Goal: Information Seeking & Learning: Learn about a topic

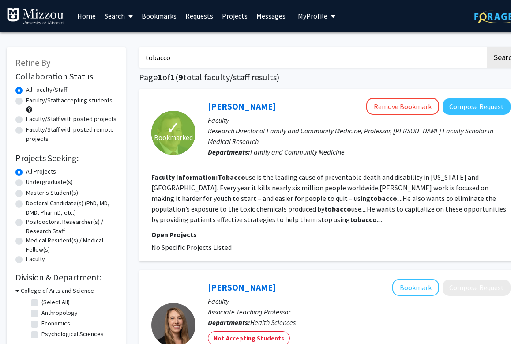
scroll to position [1, 19]
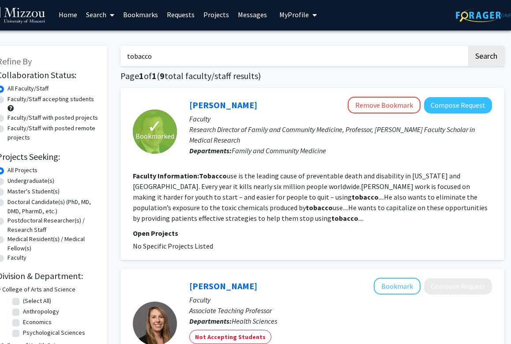
drag, startPoint x: 167, startPoint y: 60, endPoint x: 111, endPoint y: 61, distance: 55.6
type input "addiction"
click at [486, 57] on button "Search" at bounding box center [487, 56] width 36 height 20
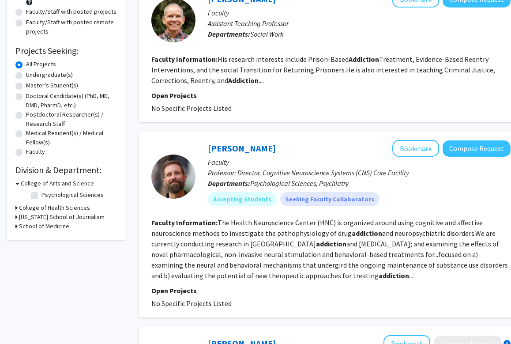
scroll to position [109, 0]
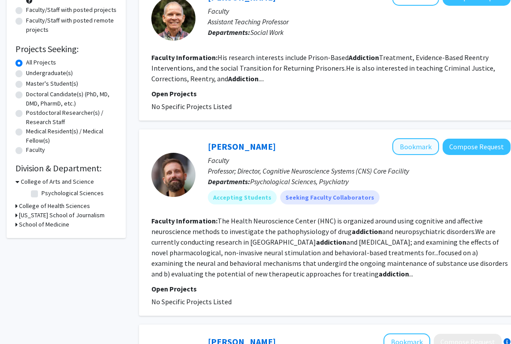
click at [411, 144] on button "Bookmark" at bounding box center [416, 146] width 47 height 17
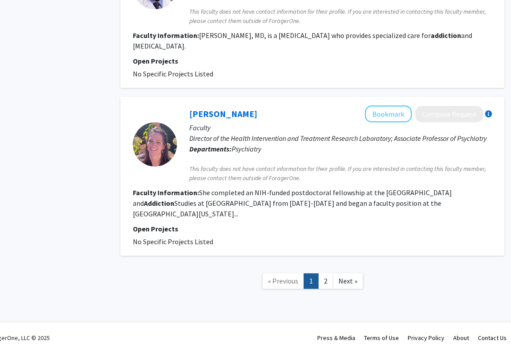
scroll to position [1424, 19]
click at [324, 274] on link "2" at bounding box center [325, 281] width 15 height 15
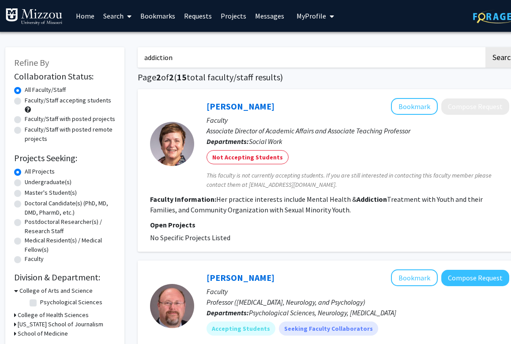
scroll to position [0, 1]
click at [47, 181] on label "Undergraduate(s)" at bounding box center [48, 182] width 47 height 9
click at [30, 181] on input "Undergraduate(s)" at bounding box center [28, 181] width 6 height 6
radio input "true"
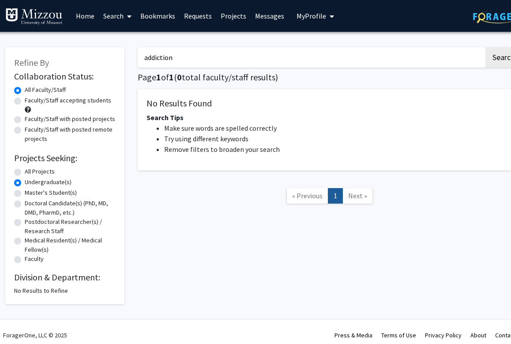
click at [44, 175] on label "All Projects" at bounding box center [40, 171] width 30 height 9
click at [30, 173] on input "All Projects" at bounding box center [28, 170] width 6 height 6
radio input "true"
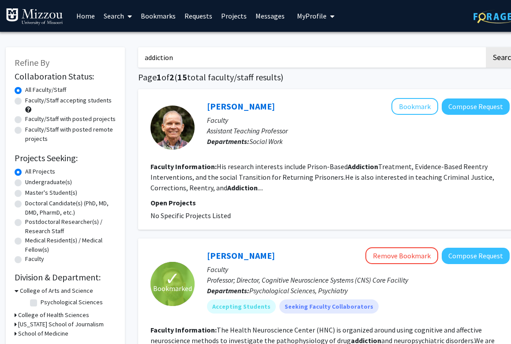
scroll to position [0, 1]
drag, startPoint x: 197, startPoint y: 61, endPoint x: 128, endPoint y: 60, distance: 69.4
click at [504, 59] on button "Search" at bounding box center [504, 57] width 36 height 20
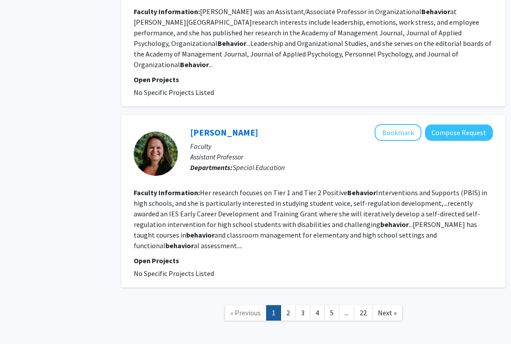
scroll to position [1726, 18]
click at [289, 306] on link "2" at bounding box center [288, 313] width 15 height 15
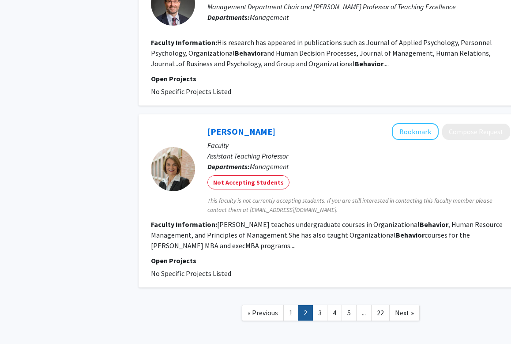
scroll to position [1488, 0]
click at [317, 306] on link "3" at bounding box center [320, 313] width 15 height 15
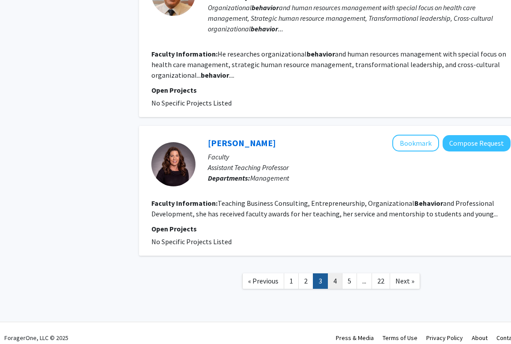
scroll to position [1498, 0]
click at [335, 274] on link "4" at bounding box center [335, 281] width 15 height 15
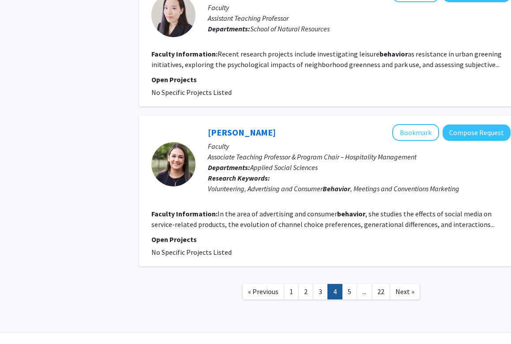
scroll to position [1363, 0]
click at [344, 284] on link "5" at bounding box center [349, 291] width 15 height 15
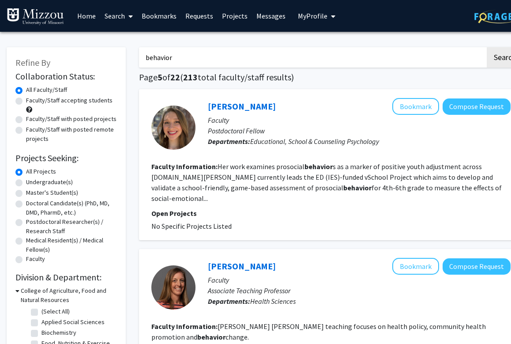
drag, startPoint x: 181, startPoint y: 59, endPoint x: 126, endPoint y: 59, distance: 54.8
type input "drugs"
click at [505, 59] on button "Search" at bounding box center [505, 57] width 36 height 20
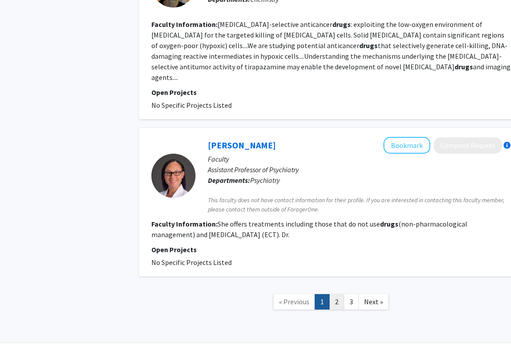
scroll to position [1351, 0]
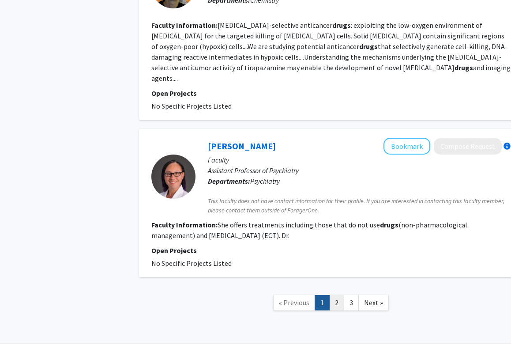
click at [336, 295] on link "2" at bounding box center [336, 302] width 15 height 15
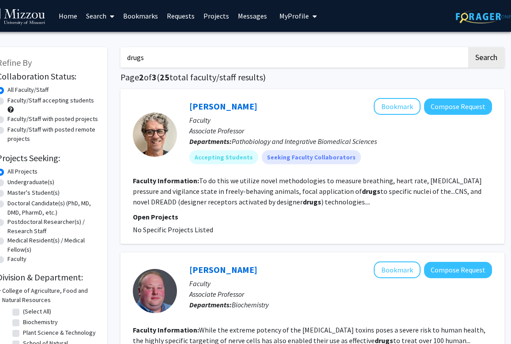
scroll to position [0, 19]
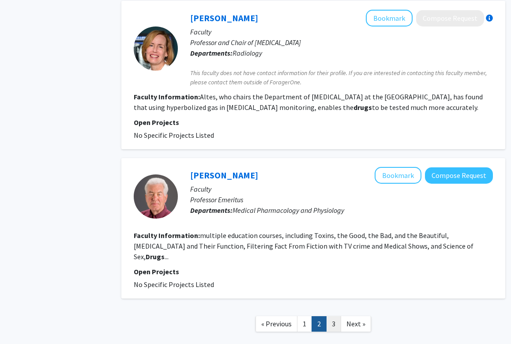
click at [330, 316] on link "3" at bounding box center [333, 323] width 15 height 15
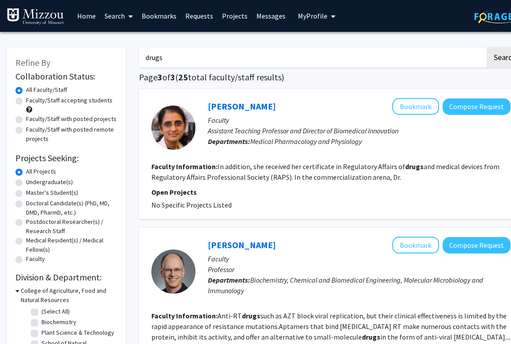
drag, startPoint x: 172, startPoint y: 61, endPoint x: 130, endPoint y: 59, distance: 42.4
type input "skin"
click at [505, 59] on button "Search" at bounding box center [505, 57] width 36 height 20
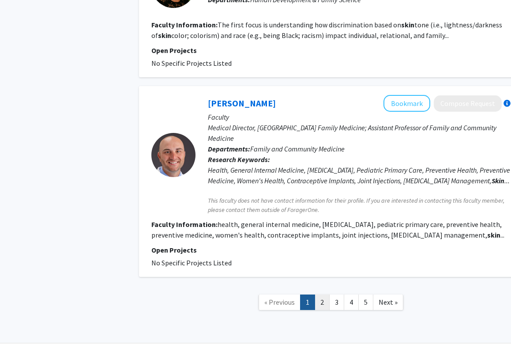
scroll to position [1673, 0]
click at [325, 295] on link "2" at bounding box center [322, 302] width 15 height 15
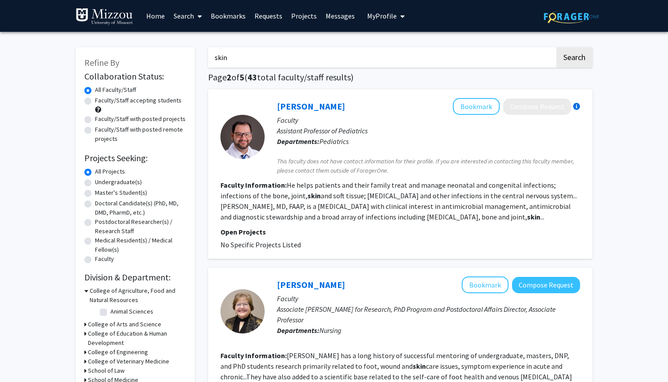
click at [241, 18] on link "Bookmarks" at bounding box center [228, 15] width 44 height 31
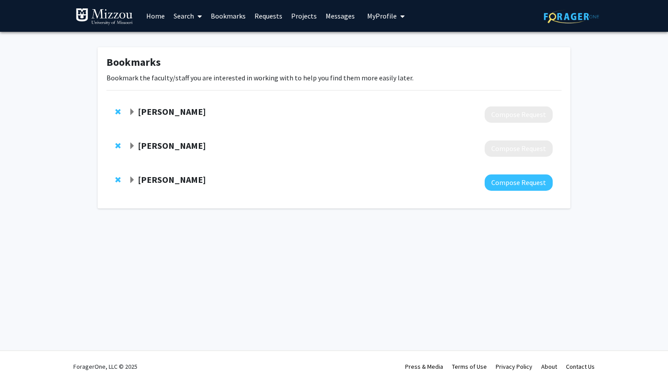
click at [118, 111] on span "Remove Iris Zachary from bookmarks" at bounding box center [117, 111] width 5 height 7
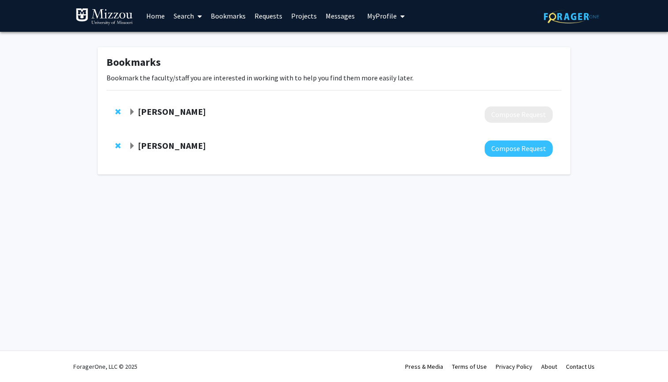
click at [178, 147] on strong "[PERSON_NAME]" at bounding box center [172, 145] width 68 height 11
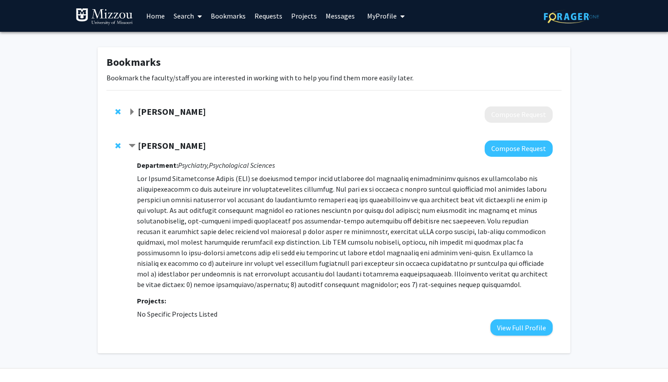
click at [181, 15] on link "Search" at bounding box center [187, 15] width 37 height 31
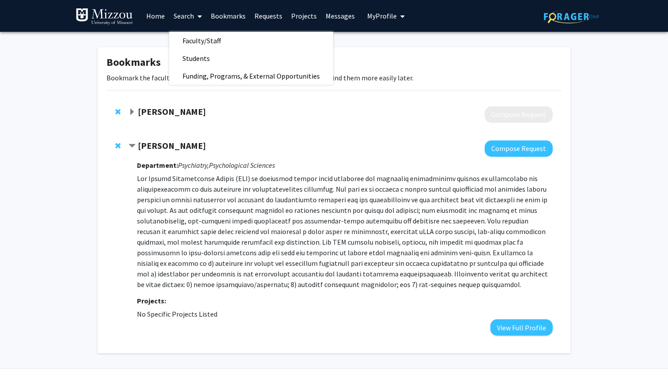
click at [178, 16] on link "Search" at bounding box center [187, 15] width 37 height 31
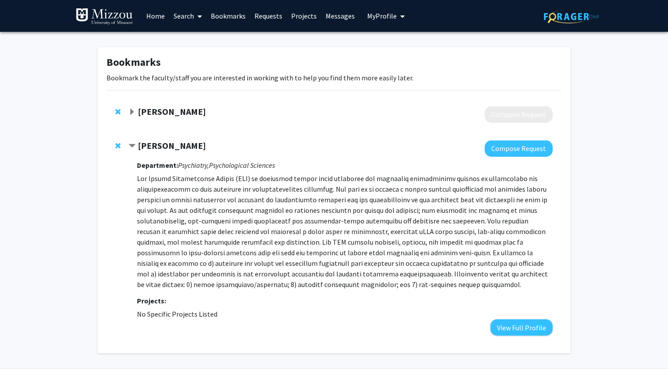
click at [194, 14] on span at bounding box center [198, 16] width 8 height 31
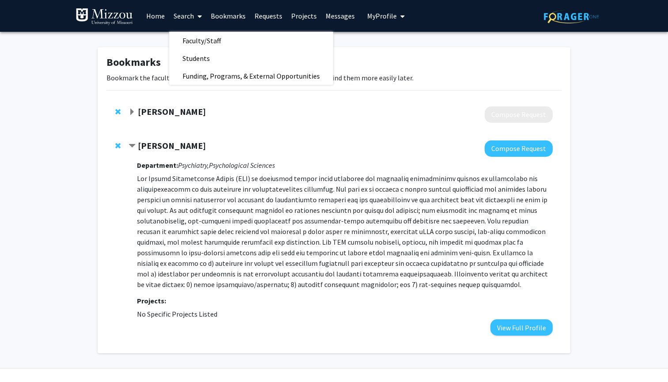
click at [179, 16] on link "Search" at bounding box center [187, 15] width 37 height 31
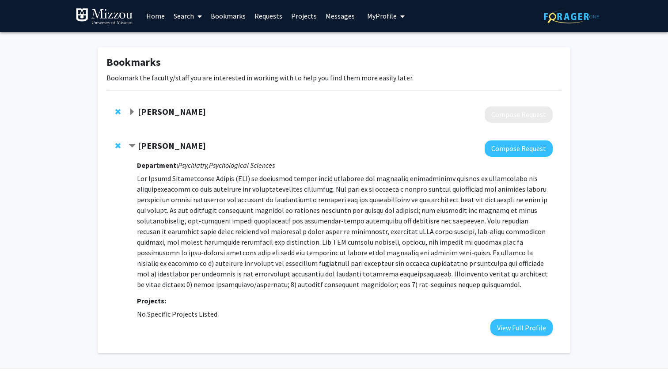
click at [179, 16] on link "Search" at bounding box center [187, 15] width 37 height 31
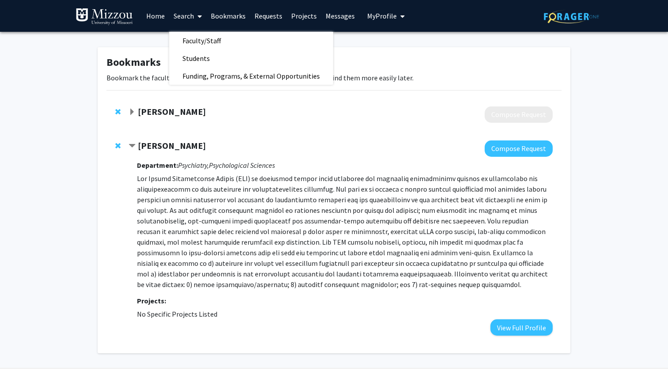
click at [179, 16] on link "Search" at bounding box center [187, 15] width 37 height 31
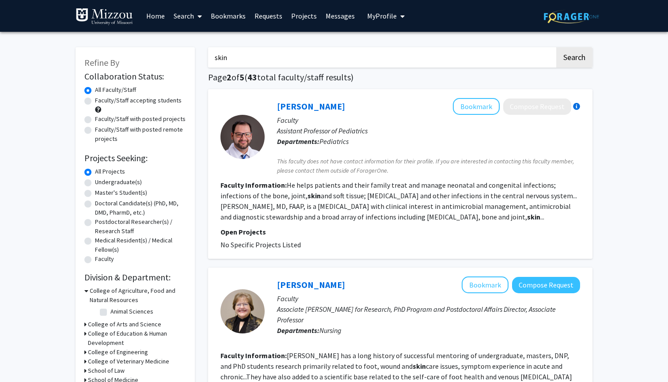
drag, startPoint x: 265, startPoint y: 63, endPoint x: 188, endPoint y: 62, distance: 77.3
type input "health science"
click at [123, 100] on label "Faculty/Staff accepting students" at bounding box center [138, 100] width 87 height 9
click at [101, 100] on input "Faculty/Staff accepting students" at bounding box center [98, 99] width 6 height 6
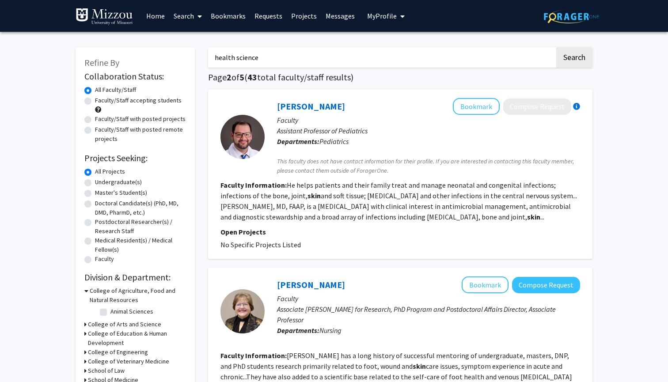
radio input "true"
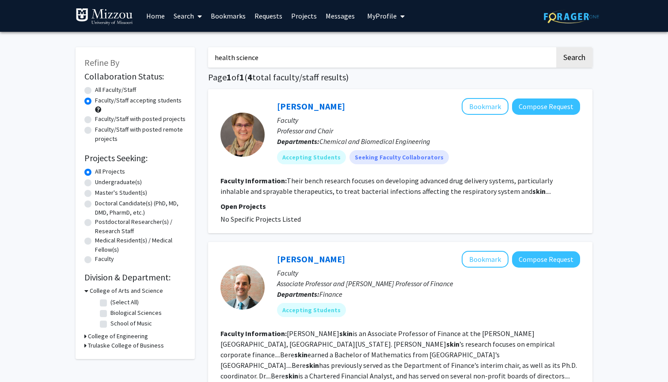
click at [511, 191] on b "skin" at bounding box center [538, 191] width 13 height 9
click at [480, 102] on button "Bookmark" at bounding box center [484, 106] width 47 height 17
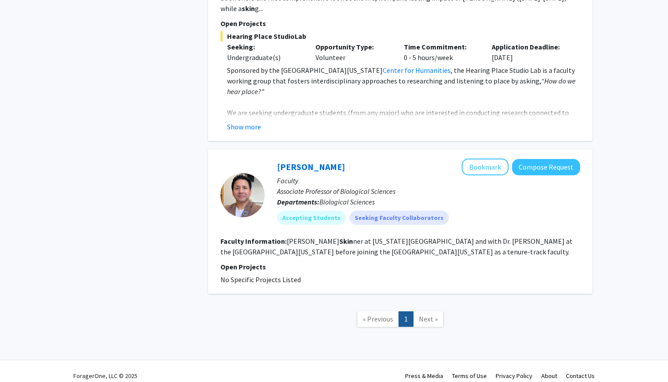
scroll to position [530, 0]
click at [429, 315] on span "Next »" at bounding box center [428, 319] width 19 height 9
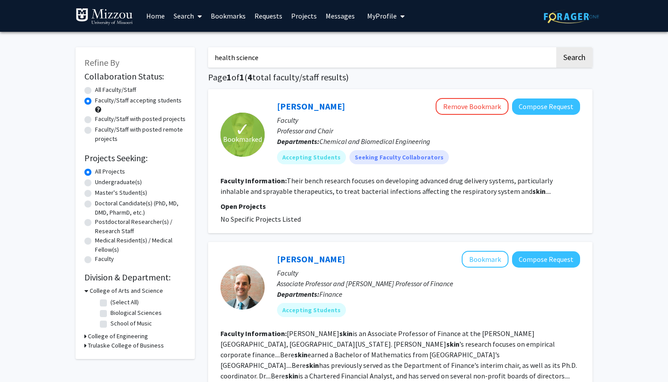
scroll to position [0, 0]
drag, startPoint x: 281, startPoint y: 60, endPoint x: 198, endPoint y: 60, distance: 83.0
type input "pharmacy"
click at [511, 59] on button "Search" at bounding box center [574, 57] width 36 height 20
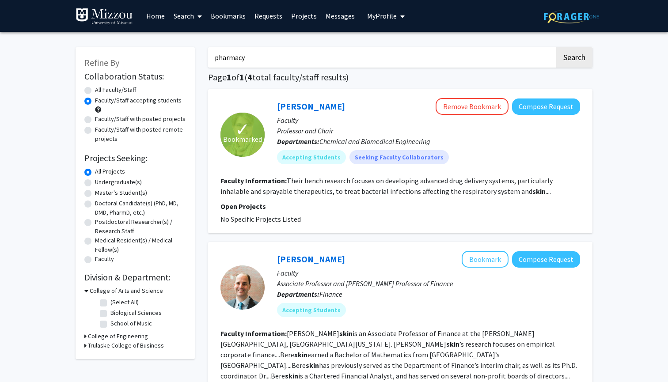
radio input "true"
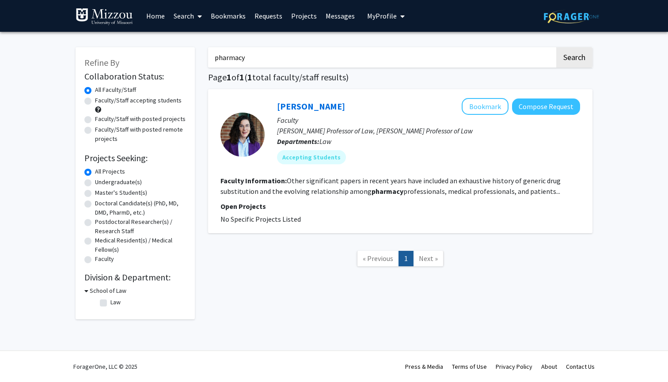
drag, startPoint x: 255, startPoint y: 61, endPoint x: 200, endPoint y: 60, distance: 55.2
click at [200, 60] on div "Refine By Collaboration Status: Collaboration Status All Faculty/Staff Collabor…" at bounding box center [334, 178] width 530 height 281
type input "heart attacks"
click at [511, 59] on button "Search" at bounding box center [574, 57] width 36 height 20
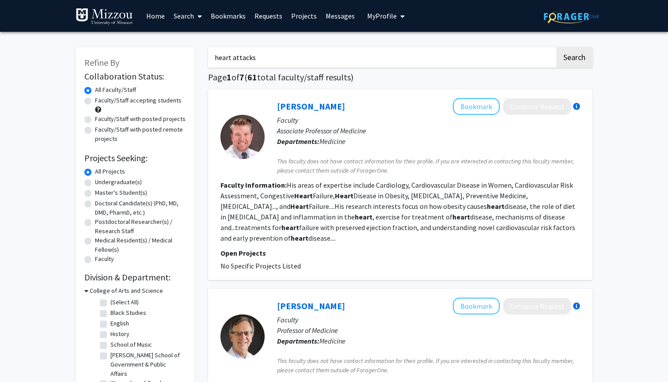
click at [135, 103] on label "Faculty/Staff accepting students" at bounding box center [138, 100] width 87 height 9
click at [101, 102] on input "Faculty/Staff accepting students" at bounding box center [98, 99] width 6 height 6
radio input "true"
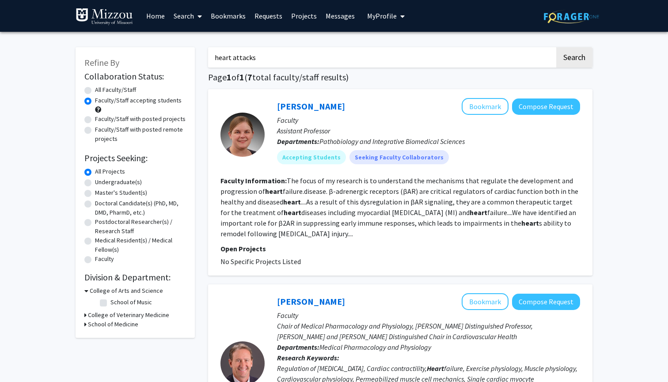
drag, startPoint x: 268, startPoint y: 63, endPoint x: 170, endPoint y: 56, distance: 97.8
type input "psychiatry"
click at [511, 59] on button "Search" at bounding box center [574, 57] width 36 height 20
radio input "true"
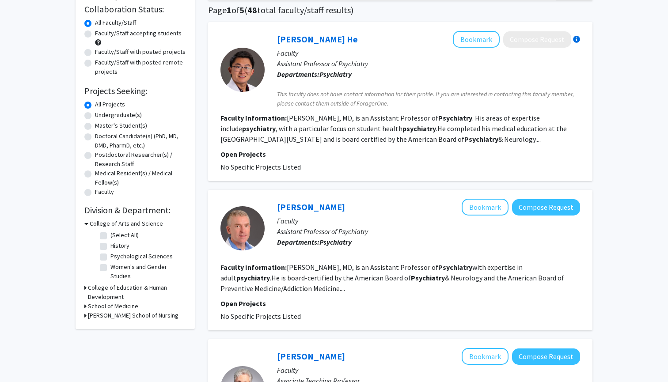
scroll to position [67, 0]
click at [157, 35] on label "Faculty/Staff accepting students" at bounding box center [138, 33] width 87 height 9
click at [101, 34] on input "Faculty/Staff accepting students" at bounding box center [98, 32] width 6 height 6
radio input "true"
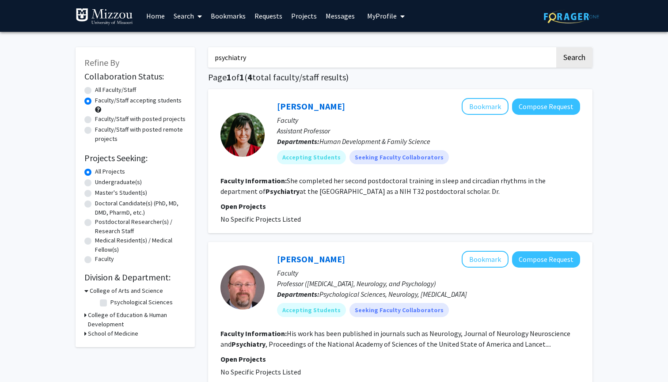
click at [123, 121] on label "Faculty/Staff with posted projects" at bounding box center [140, 118] width 91 height 9
click at [101, 120] on input "Faculty/Staff with posted projects" at bounding box center [98, 117] width 6 height 6
radio input "true"
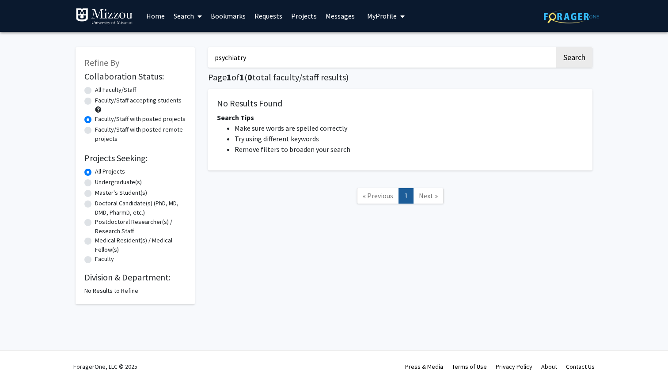
drag, startPoint x: 257, startPoint y: 59, endPoint x: 206, endPoint y: 59, distance: 51.2
click at [206, 59] on div "psychiatry Search Page 1 of 1 ( 0 total faculty/staff results) No Results Found…" at bounding box center [399, 171] width 397 height 266
type input "psychology"
click at [511, 59] on button "Search" at bounding box center [574, 57] width 36 height 20
radio input "true"
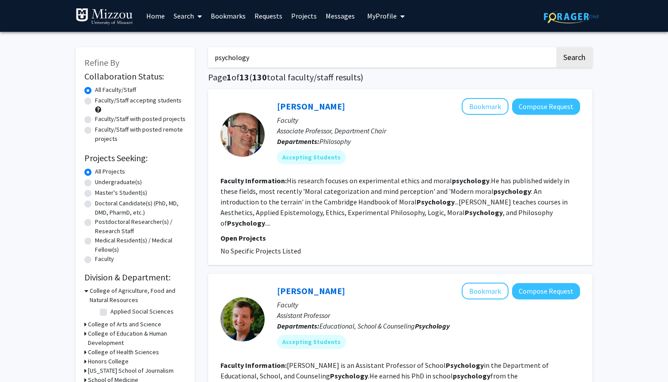
click at [166, 121] on label "Faculty/Staff with posted projects" at bounding box center [140, 118] width 91 height 9
click at [101, 120] on input "Faculty/Staff with posted projects" at bounding box center [98, 117] width 6 height 6
radio input "true"
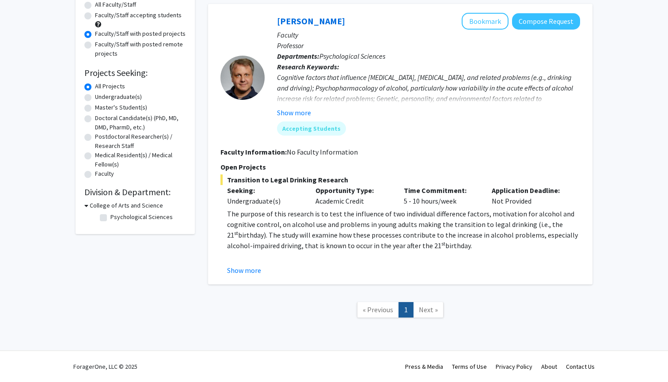
scroll to position [86, 0]
click at [303, 113] on button "Show more" at bounding box center [294, 112] width 34 height 11
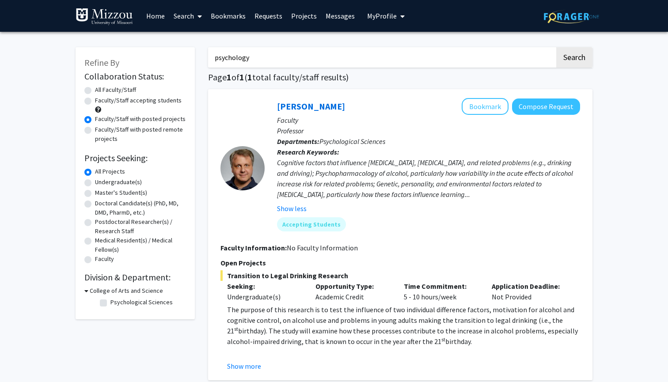
scroll to position [0, 0]
drag, startPoint x: 253, startPoint y: 59, endPoint x: 209, endPoint y: 59, distance: 44.2
click at [209, 59] on input "psychology" at bounding box center [381, 57] width 347 height 20
type input "smoking"
click at [511, 60] on button "Search" at bounding box center [574, 57] width 36 height 20
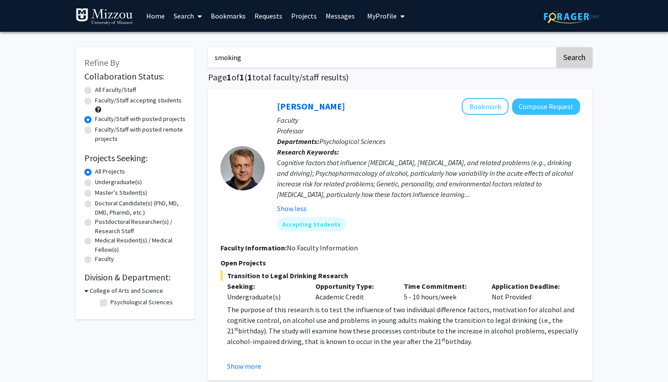
radio input "true"
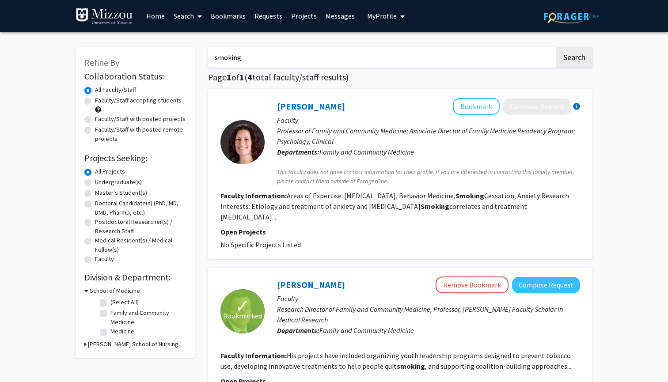
click at [158, 121] on label "Faculty/Staff with posted projects" at bounding box center [140, 118] width 91 height 9
click at [101, 120] on input "Faculty/Staff with posted projects" at bounding box center [98, 117] width 6 height 6
radio input "true"
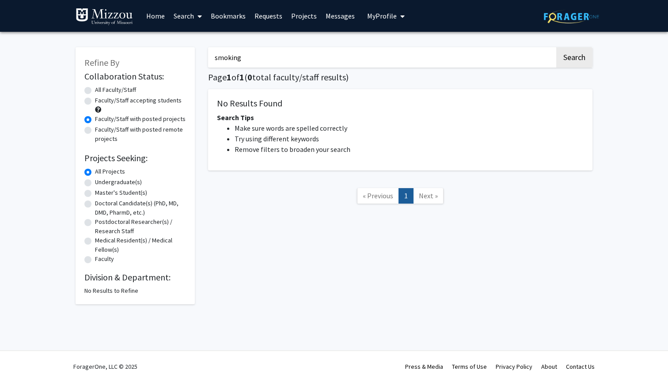
click at [167, 100] on label "Faculty/Staff accepting students" at bounding box center [138, 100] width 87 height 9
click at [101, 100] on input "Faculty/Staff accepting students" at bounding box center [98, 99] width 6 height 6
radio input "true"
click at [124, 91] on label "All Faculty/Staff" at bounding box center [115, 89] width 41 height 9
click at [101, 91] on input "All Faculty/Staff" at bounding box center [98, 88] width 6 height 6
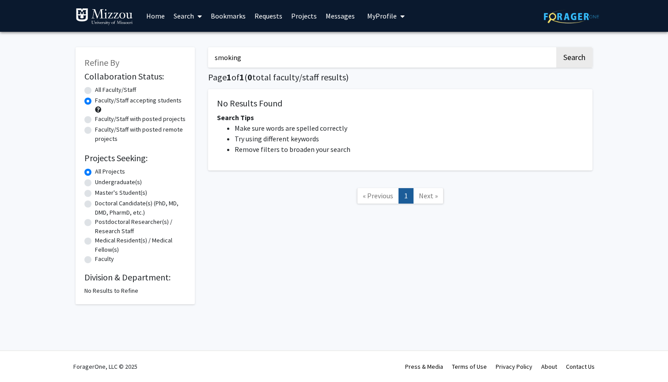
radio input "true"
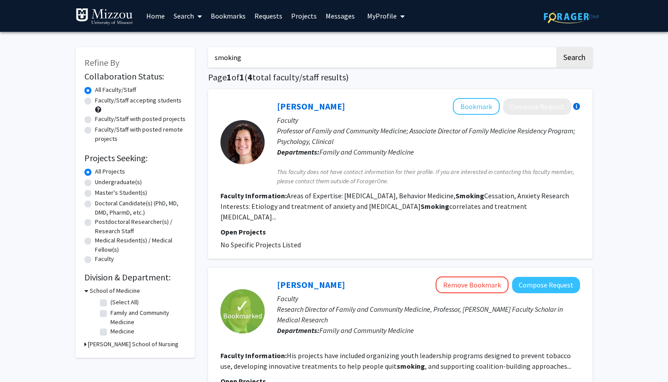
drag, startPoint x: 256, startPoint y: 57, endPoint x: 193, endPoint y: 56, distance: 62.7
type input "addiction"
click at [511, 59] on button "Search" at bounding box center [574, 57] width 36 height 20
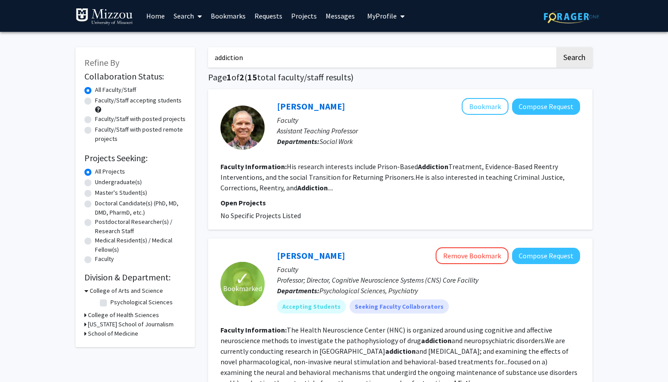
click at [159, 15] on link "Home" at bounding box center [155, 15] width 27 height 31
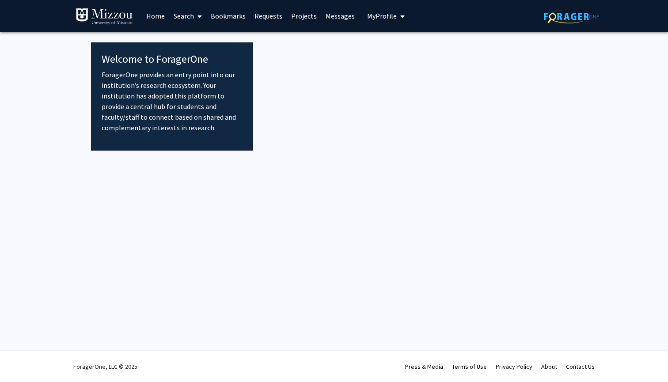
click at [156, 15] on link "Home" at bounding box center [155, 15] width 27 height 31
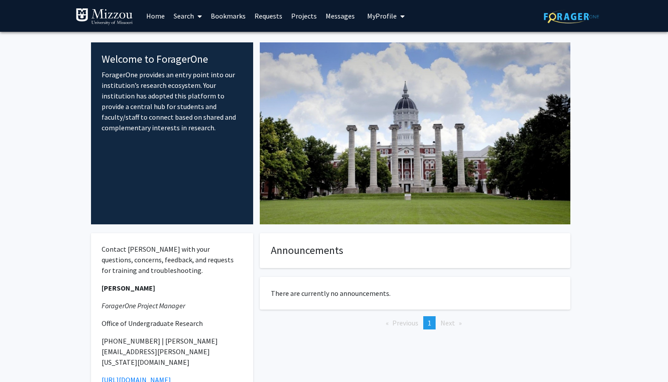
click at [299, 12] on link "Projects" at bounding box center [304, 15] width 34 height 31
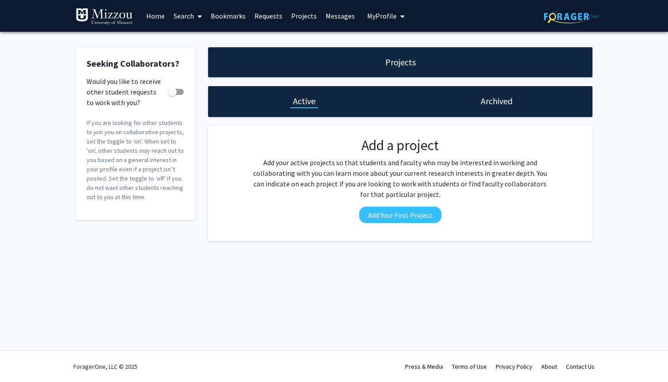
click at [182, 15] on link "Search" at bounding box center [187, 15] width 37 height 31
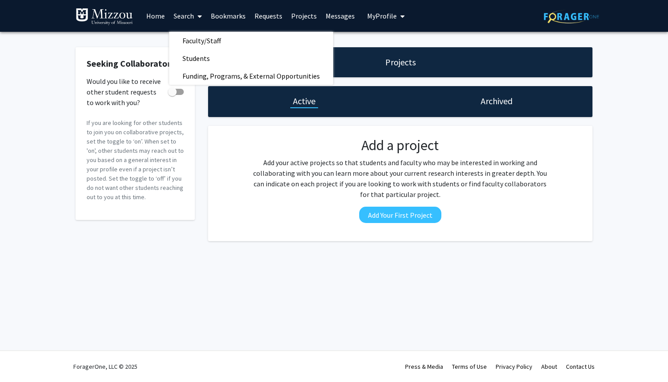
click at [185, 17] on link "Search" at bounding box center [187, 15] width 37 height 31
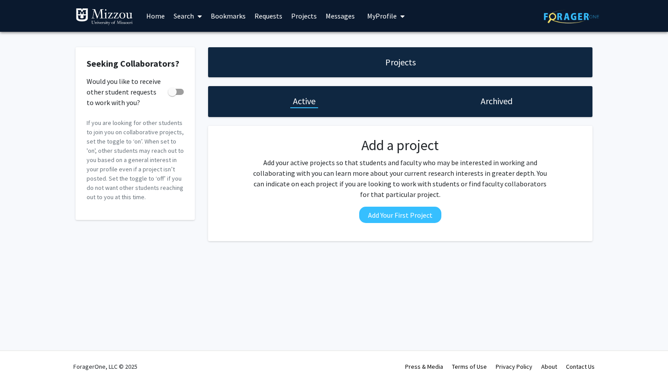
click at [185, 17] on link "Search" at bounding box center [187, 15] width 37 height 31
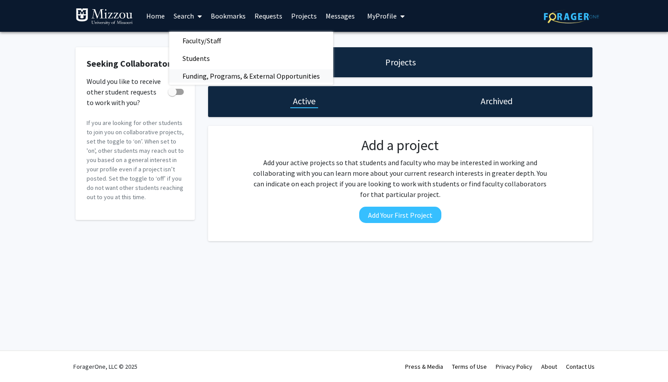
click at [206, 72] on span "Funding, Programs, & External Opportunities" at bounding box center [251, 76] width 164 height 18
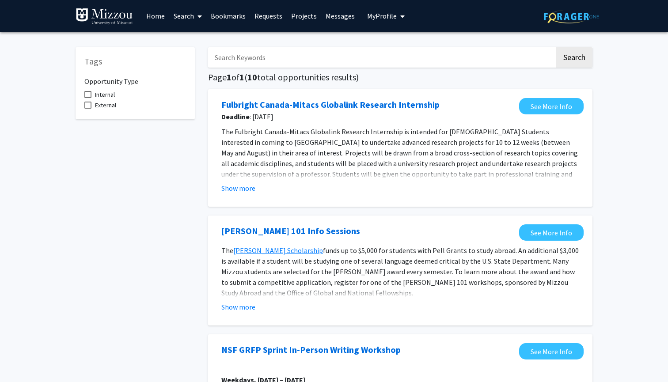
click at [181, 15] on link "Search" at bounding box center [187, 15] width 37 height 31
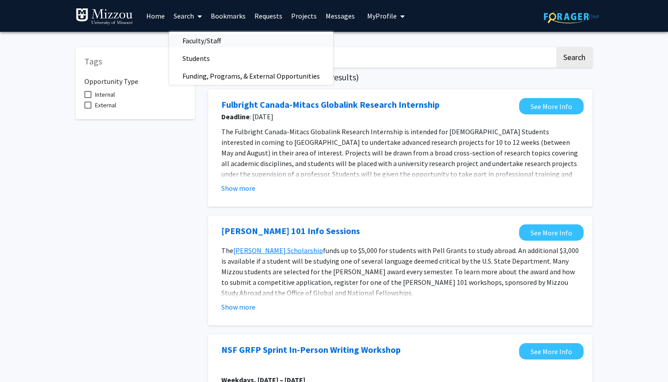
click at [208, 42] on span "Faculty/Staff" at bounding box center [201, 41] width 65 height 18
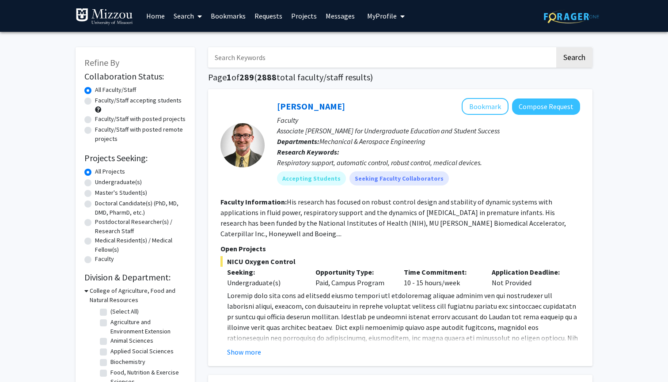
click at [111, 184] on label "Undergraduate(s)" at bounding box center [118, 182] width 47 height 9
click at [101, 183] on input "Undergraduate(s)" at bounding box center [98, 181] width 6 height 6
radio input "true"
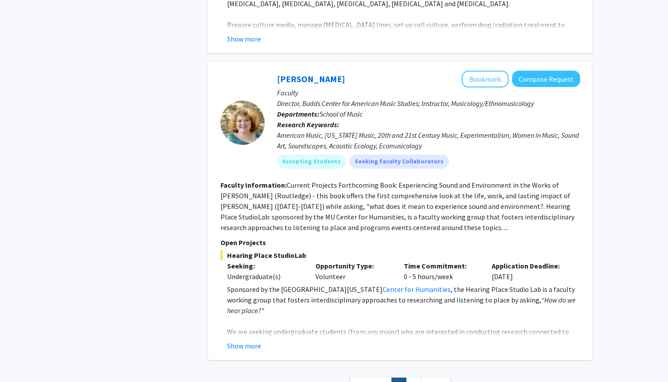
scroll to position [3873, 0]
click at [438, 344] on span "Next »" at bounding box center [435, 386] width 19 height 9
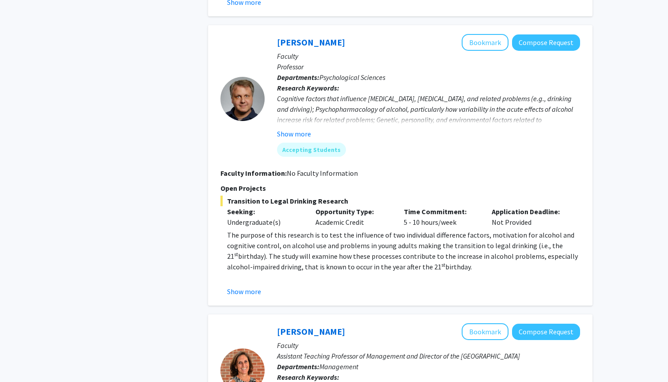
scroll to position [882, 0]
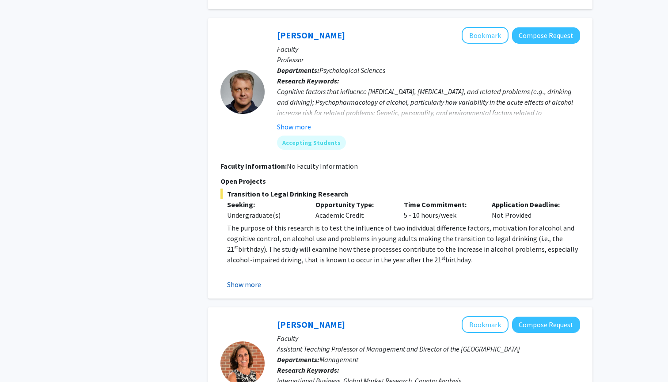
click at [254, 279] on button "Show more" at bounding box center [244, 284] width 34 height 11
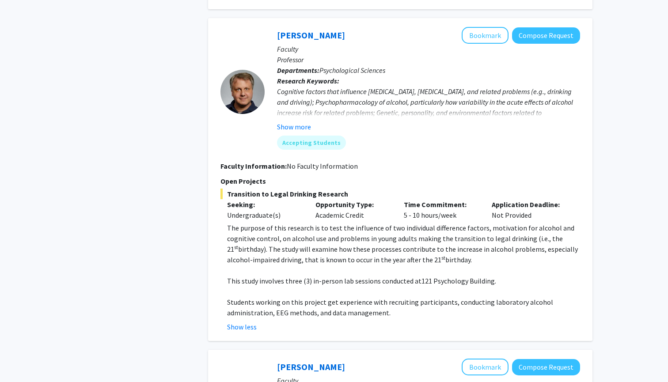
click at [329, 286] on p at bounding box center [403, 291] width 353 height 11
click at [329, 276] on span "This study involves three (3) in-person lab sessions conducted at" at bounding box center [324, 280] width 194 height 9
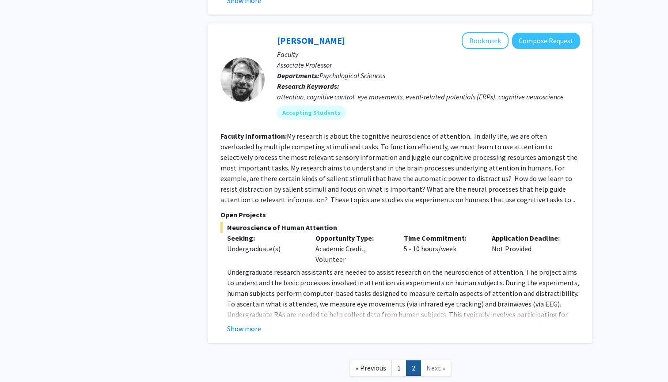
scroll to position [2239, 0]
click at [249, 323] on button "Show more" at bounding box center [244, 328] width 34 height 11
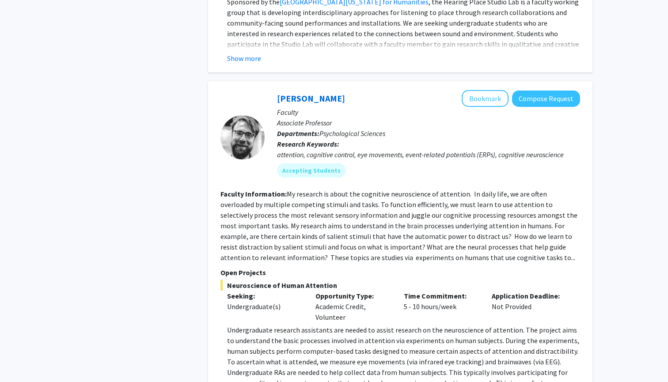
scroll to position [2106, 0]
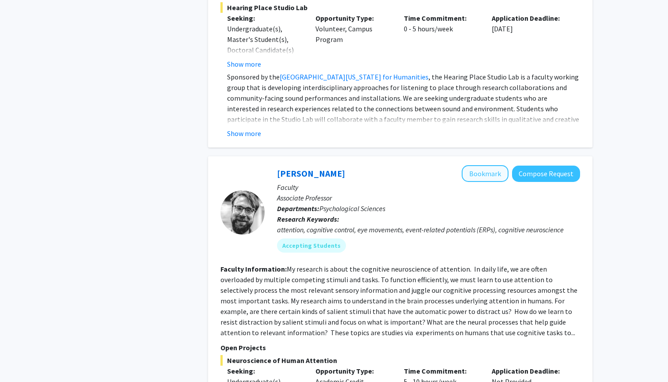
click at [500, 165] on button "Bookmark" at bounding box center [484, 173] width 47 height 17
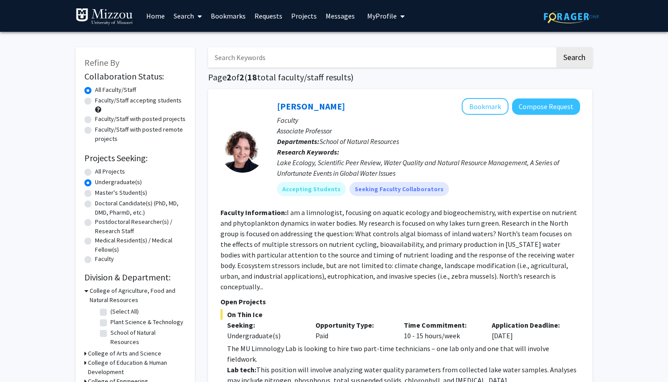
scroll to position [0, 0]
click at [266, 62] on input "Search Keywords" at bounding box center [381, 57] width 347 height 20
type input "therapy"
click at [511, 59] on button "Search" at bounding box center [574, 57] width 36 height 20
radio input "true"
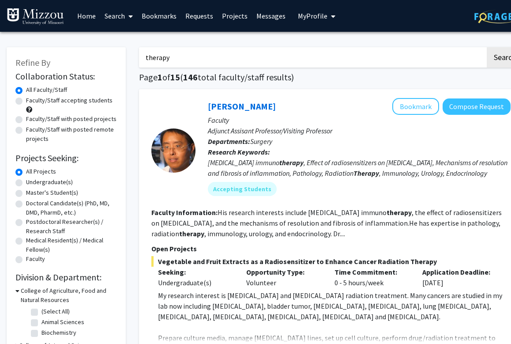
click at [160, 60] on input "therapy" at bounding box center [312, 57] width 347 height 20
click at [505, 59] on button "Search" at bounding box center [505, 57] width 36 height 20
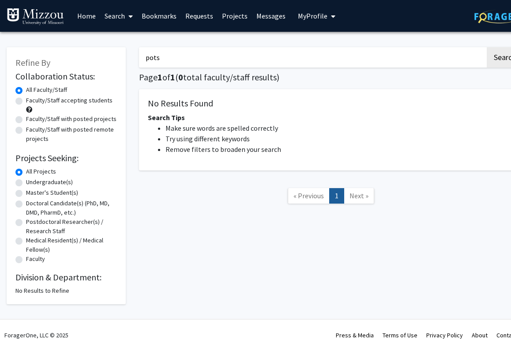
drag, startPoint x: 322, startPoint y: 34, endPoint x: 132, endPoint y: 57, distance: 192.2
click at [132, 57] on div "Refine By Collaboration Status: Collaboration Status All Faculty/Staff Collabor…" at bounding box center [265, 171] width 530 height 266
click at [505, 59] on button "Search" at bounding box center [505, 57] width 36 height 20
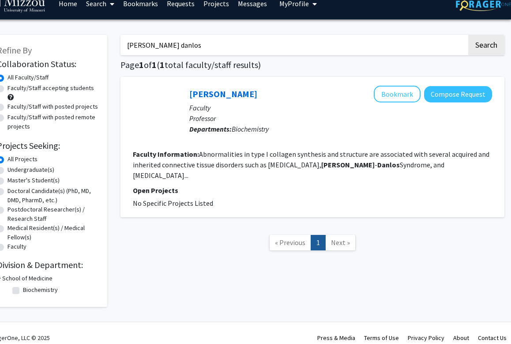
scroll to position [12, 19]
drag, startPoint x: 132, startPoint y: 57, endPoint x: 99, endPoint y: 47, distance: 34.2
click at [99, 47] on div "Refine By Collaboration Status: Collaboration Status All Faculty/Staff Collabor…" at bounding box center [246, 166] width 530 height 281
type input "connective tissue"
click at [486, 46] on button "Search" at bounding box center [487, 45] width 36 height 20
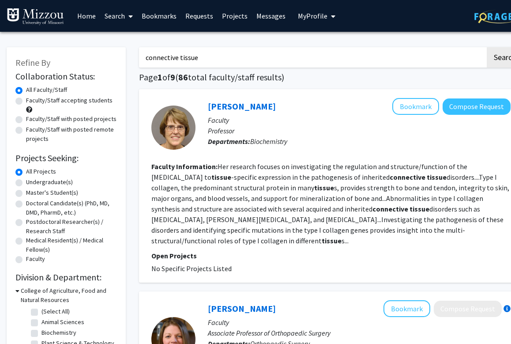
click at [84, 101] on label "Faculty/Staff accepting students" at bounding box center [69, 100] width 87 height 9
click at [32, 101] on input "Faculty/Staff accepting students" at bounding box center [29, 99] width 6 height 6
radio input "true"
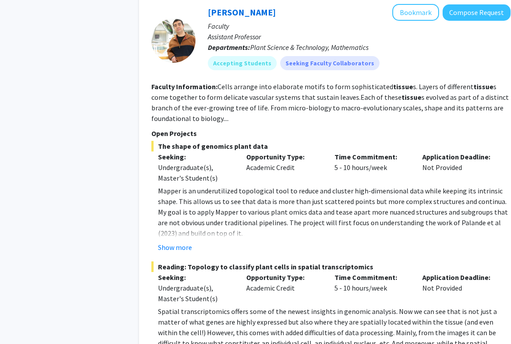
scroll to position [580, 0]
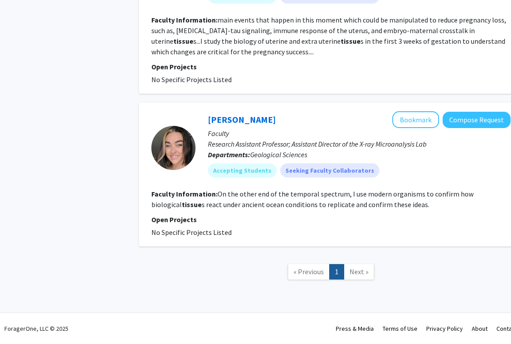
click at [352, 268] on span "Next »" at bounding box center [359, 271] width 19 height 9
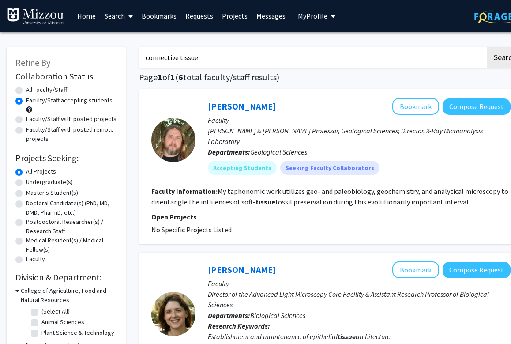
scroll to position [0, 0]
drag, startPoint x: 99, startPoint y: 47, endPoint x: 106, endPoint y: 53, distance: 9.7
type input "cardio"
click at [505, 59] on button "Search" at bounding box center [505, 57] width 36 height 20
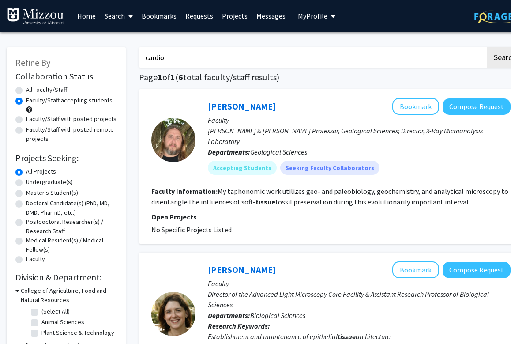
radio input "true"
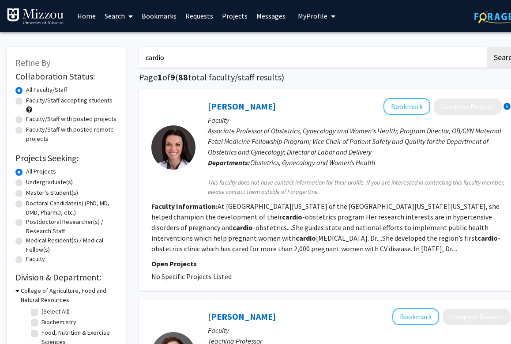
drag, startPoint x: 106, startPoint y: 53, endPoint x: 132, endPoint y: 58, distance: 26.2
type input "gynecology"
click at [505, 59] on button "Search" at bounding box center [505, 57] width 36 height 20
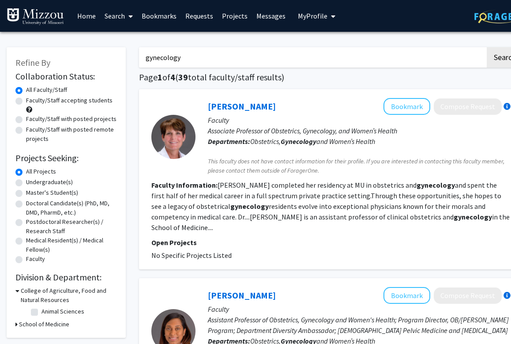
drag, startPoint x: 132, startPoint y: 58, endPoint x: 62, endPoint y: 102, distance: 82.1
click at [62, 102] on label "Faculty/Staff accepting students" at bounding box center [69, 100] width 87 height 9
click at [32, 102] on input "Faculty/Staff accepting students" at bounding box center [29, 99] width 6 height 6
radio input "true"
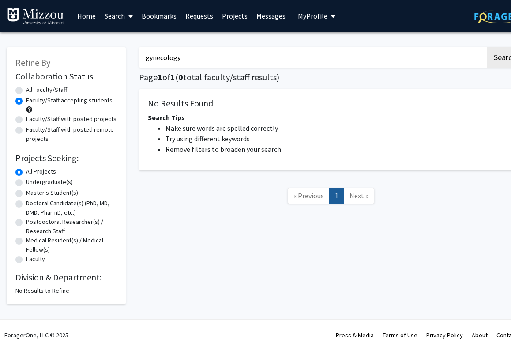
drag, startPoint x: 62, startPoint y: 102, endPoint x: 137, endPoint y: 56, distance: 88.0
click at [137, 56] on div "gynecology Search Page 1 of 1 ( 0 total faculty/staff results) No Results Found…" at bounding box center [330, 171] width 397 height 266
type input "women's health"
click at [505, 59] on button "Search" at bounding box center [505, 57] width 36 height 20
radio input "true"
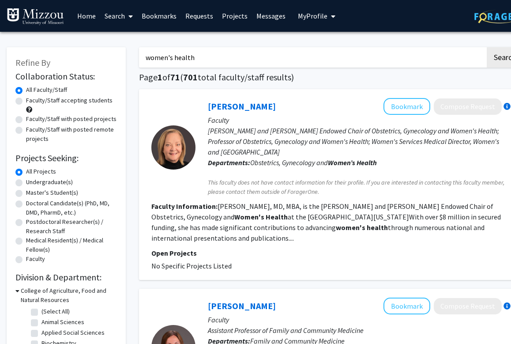
click at [96, 102] on label "Faculty/Staff accepting students" at bounding box center [69, 100] width 87 height 9
click at [32, 102] on input "Faculty/Staff accepting students" at bounding box center [29, 99] width 6 height 6
radio input "true"
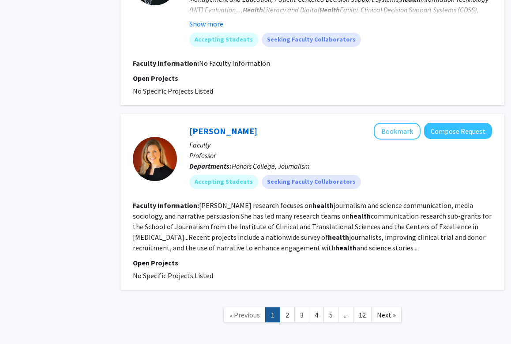
scroll to position [1892, 19]
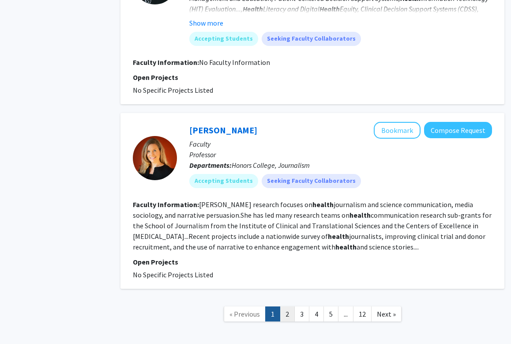
click at [288, 306] on link "2" at bounding box center [287, 313] width 15 height 15
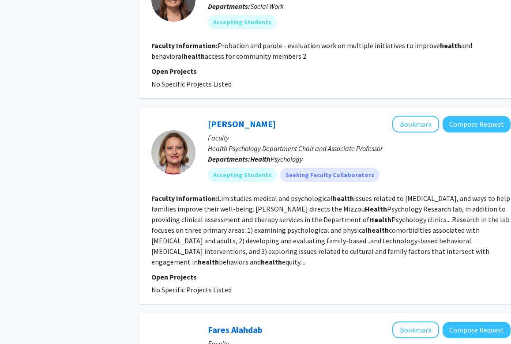
scroll to position [940, 0]
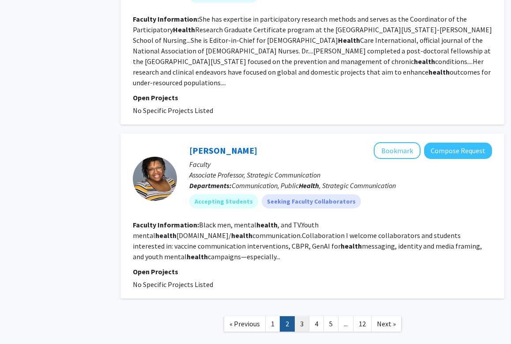
click at [306, 316] on link "3" at bounding box center [302, 323] width 15 height 15
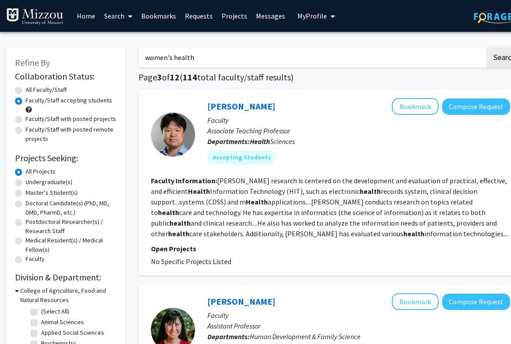
scroll to position [0, 0]
drag, startPoint x: 204, startPoint y: 60, endPoint x: 131, endPoint y: 60, distance: 72.4
type input "rheumatology"
click at [504, 59] on button "Search" at bounding box center [505, 57] width 36 height 20
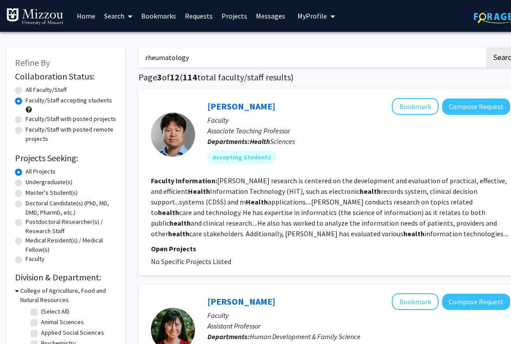
radio input "true"
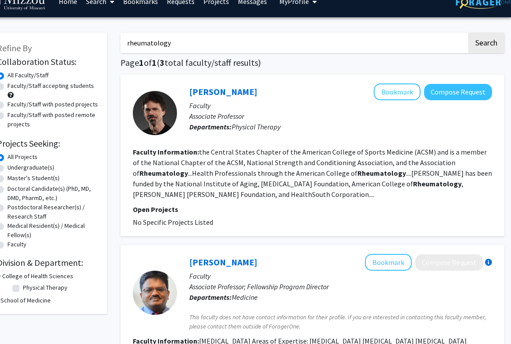
scroll to position [10, 19]
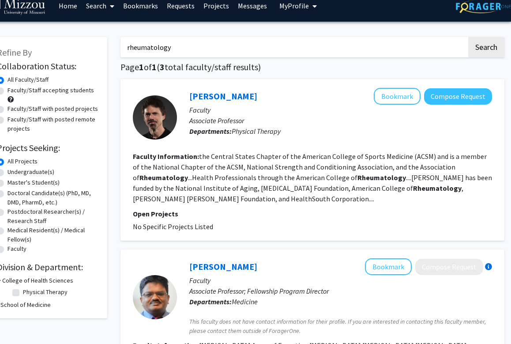
drag, startPoint x: 177, startPoint y: 49, endPoint x: 112, endPoint y: 49, distance: 64.9
click at [112, 49] on div "Refine By Collaboration Status: Collaboration Status All Faculty/Staff Collabor…" at bounding box center [246, 318] width 530 height 581
type input "immunology"
click at [486, 49] on button "Search" at bounding box center [487, 47] width 36 height 20
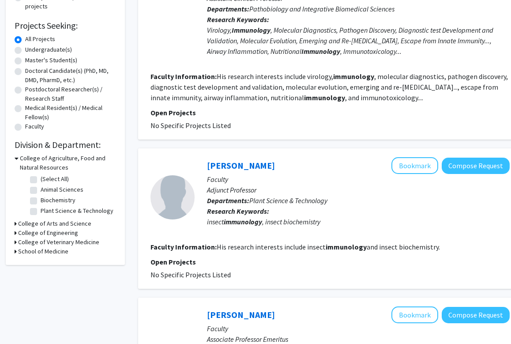
scroll to position [133, 1]
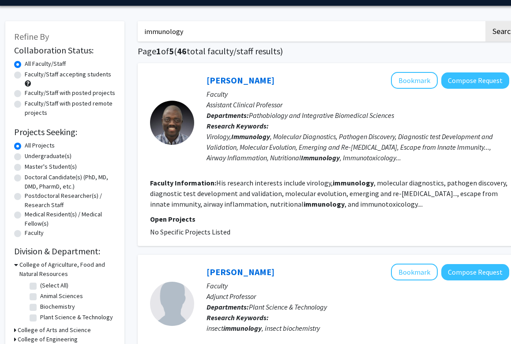
click at [73, 75] on label "Faculty/Staff accepting students" at bounding box center [68, 74] width 87 height 9
click at [30, 75] on input "Faculty/Staff accepting students" at bounding box center [28, 73] width 6 height 6
radio input "true"
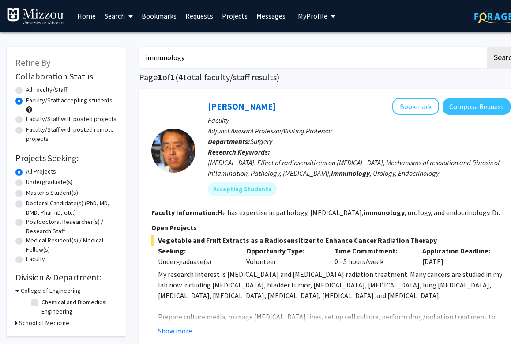
drag, startPoint x: 189, startPoint y: 61, endPoint x: 114, endPoint y: 61, distance: 75.5
type input "[MEDICAL_DATA]"
click at [505, 59] on button "Search" at bounding box center [505, 57] width 36 height 20
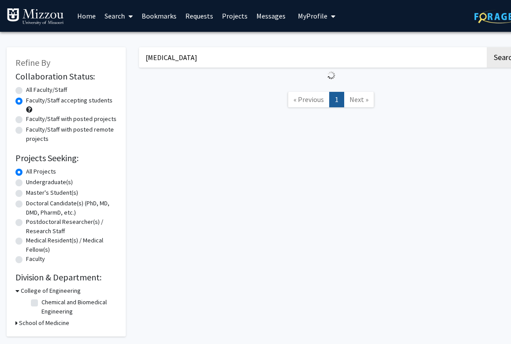
radio input "true"
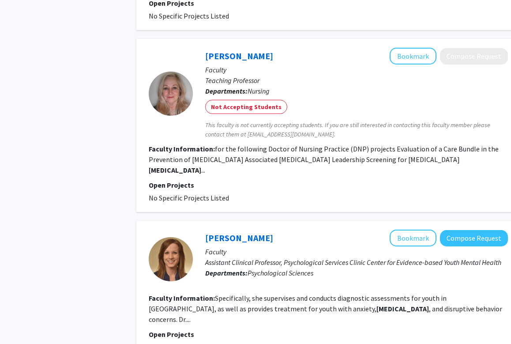
scroll to position [1201, 3]
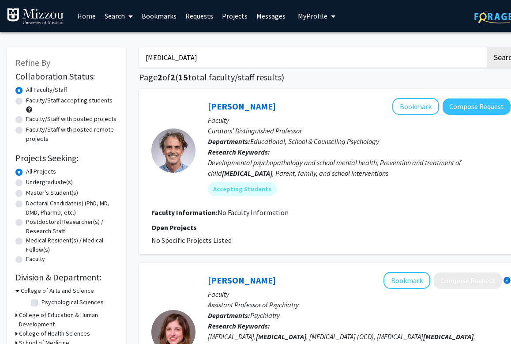
drag, startPoint x: 210, startPoint y: 61, endPoint x: 121, endPoint y: 58, distance: 88.8
type input "grief"
click at [505, 59] on button "Search" at bounding box center [505, 57] width 36 height 20
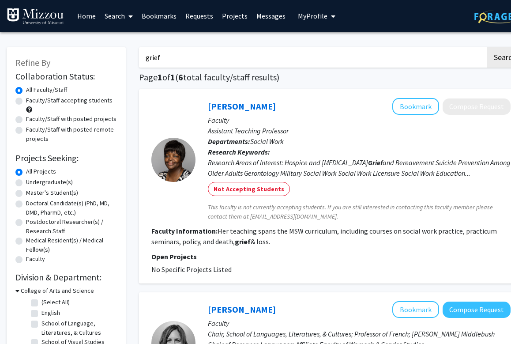
drag, startPoint x: 183, startPoint y: 59, endPoint x: 116, endPoint y: 55, distance: 67.2
click at [50, 91] on label "All Faculty/Staff" at bounding box center [46, 89] width 41 height 9
click at [32, 91] on input "All Faculty/Staff" at bounding box center [29, 88] width 6 height 6
click at [50, 91] on label "All Faculty/Staff" at bounding box center [46, 89] width 41 height 9
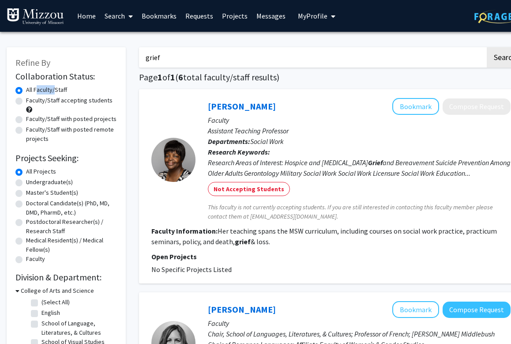
click at [32, 91] on input "All Faculty/Staff" at bounding box center [29, 88] width 6 height 6
click at [50, 91] on label "All Faculty/Staff" at bounding box center [46, 89] width 41 height 9
click at [32, 91] on input "All Faculty/Staff" at bounding box center [29, 88] width 6 height 6
drag, startPoint x: 205, startPoint y: 61, endPoint x: 127, endPoint y: 61, distance: 77.7
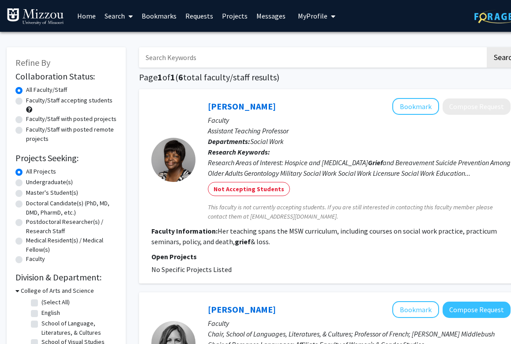
click at [505, 59] on button "Search" at bounding box center [505, 57] width 36 height 20
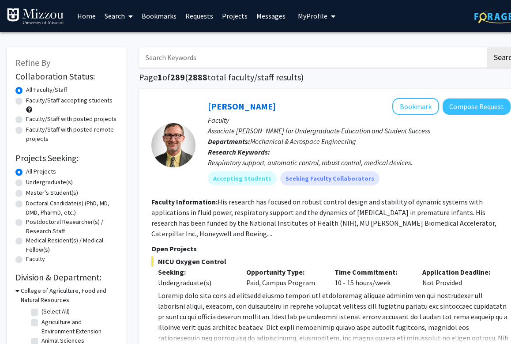
click at [91, 100] on label "Faculty/Staff accepting students" at bounding box center [69, 100] width 87 height 9
click at [32, 100] on input "Faculty/Staff accepting students" at bounding box center [29, 99] width 6 height 6
radio input "true"
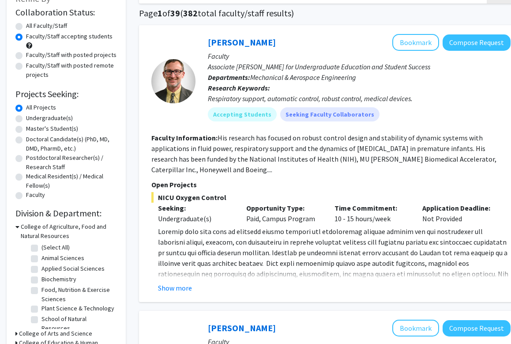
scroll to position [64, 0]
click at [66, 120] on label "Undergraduate(s)" at bounding box center [49, 117] width 47 height 9
click at [32, 119] on input "Undergraduate(s)" at bounding box center [29, 116] width 6 height 6
radio input "true"
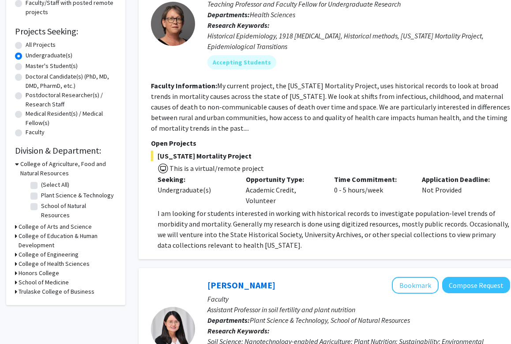
scroll to position [131, 0]
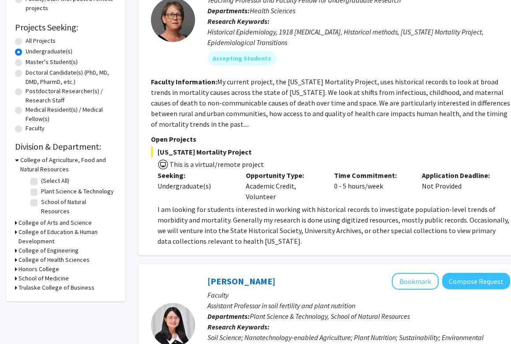
click at [47, 274] on h3 "School of Medicine" at bounding box center [44, 278] width 50 height 9
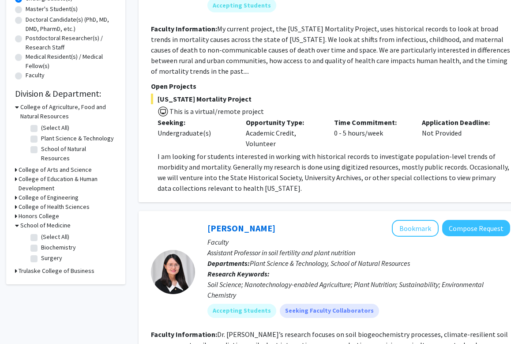
scroll to position [187, 0]
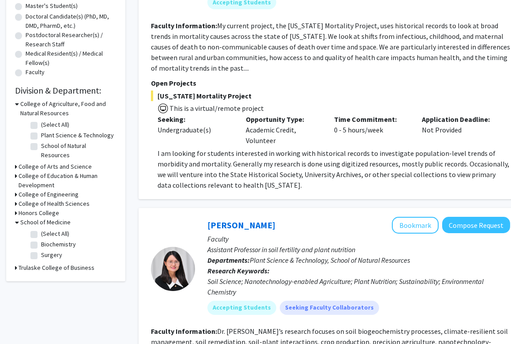
click at [41, 229] on label "(Select All)" at bounding box center [55, 233] width 28 height 9
click at [41, 229] on input "(Select All)" at bounding box center [44, 232] width 6 height 6
checkbox input "true"
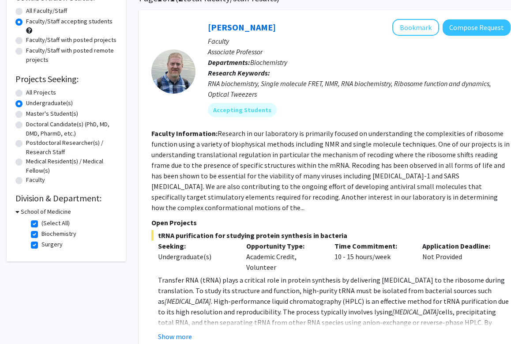
scroll to position [83, 0]
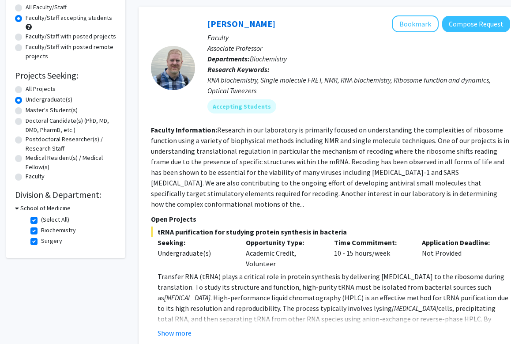
click at [58, 210] on h3 "School of Medicine" at bounding box center [45, 208] width 50 height 9
click at [58, 208] on h3 "School of Medicine" at bounding box center [44, 208] width 50 height 9
click at [41, 220] on label "(Select All)" at bounding box center [55, 219] width 28 height 9
click at [41, 220] on input "(Select All)" at bounding box center [44, 218] width 6 height 6
checkbox input "false"
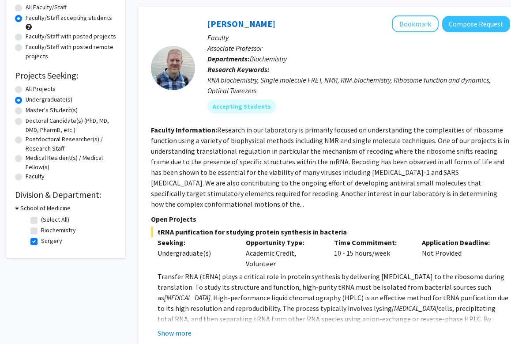
checkbox input "false"
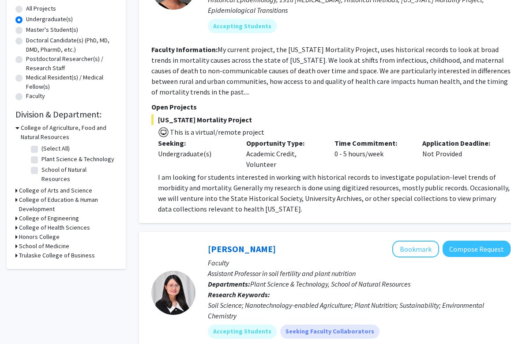
scroll to position [166, 0]
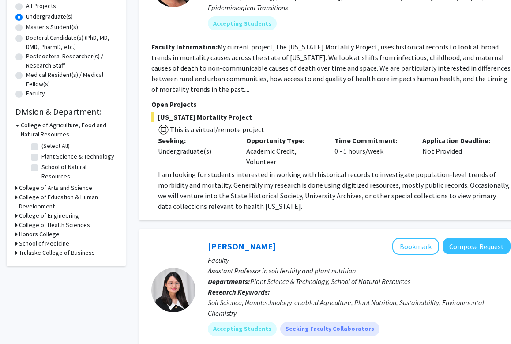
click at [66, 220] on h3 "College of Health Sciences" at bounding box center [54, 224] width 71 height 9
click at [42, 232] on label "Health Sciences" at bounding box center [63, 236] width 42 height 9
click at [42, 232] on input "Health Sciences" at bounding box center [45, 235] width 6 height 6
checkbox input "true"
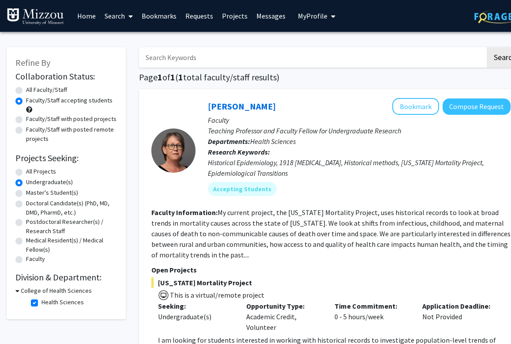
click at [42, 303] on label "Health Sciences" at bounding box center [63, 302] width 42 height 9
click at [42, 303] on input "Health Sciences" at bounding box center [45, 301] width 6 height 6
checkbox input "false"
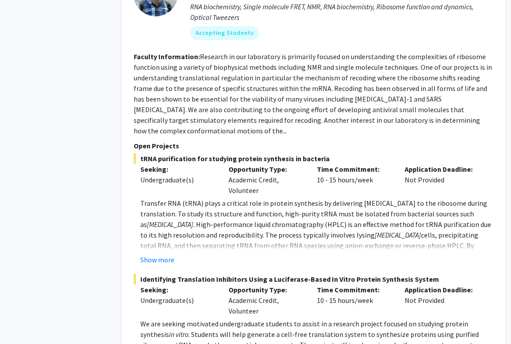
scroll to position [2372, 18]
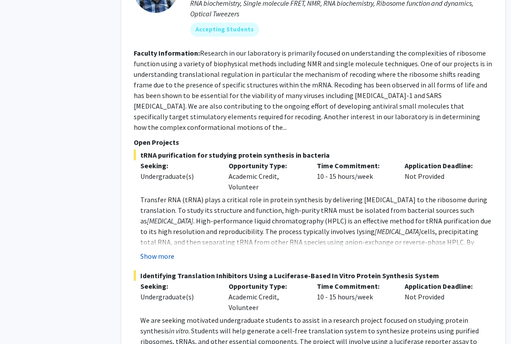
click at [167, 251] on button "Show more" at bounding box center [157, 256] width 34 height 11
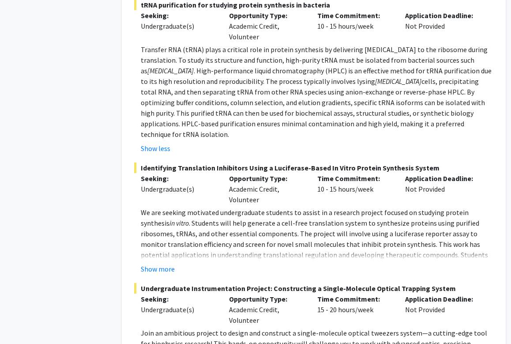
scroll to position [2521, 17]
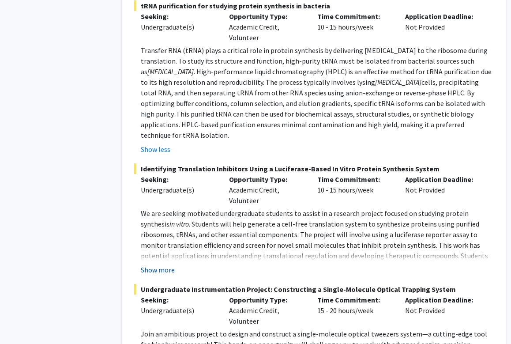
click at [166, 265] on button "Show more" at bounding box center [158, 270] width 34 height 11
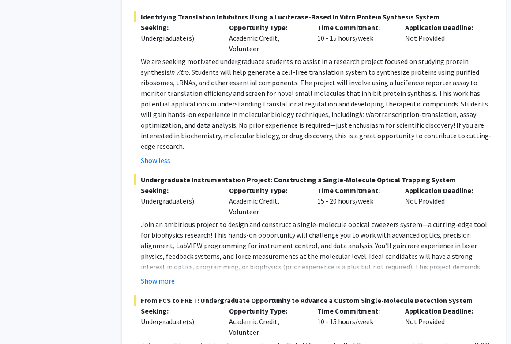
scroll to position [2674, 17]
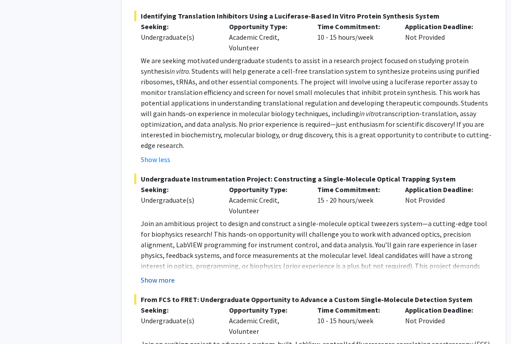
click at [165, 275] on button "Show more" at bounding box center [158, 280] width 34 height 11
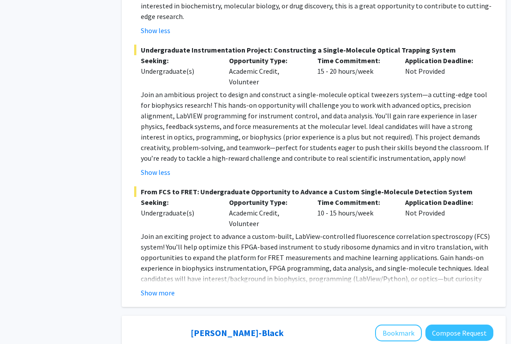
scroll to position [2807, 17]
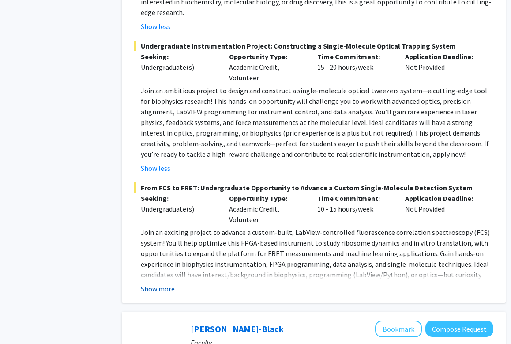
click at [164, 284] on button "Show more" at bounding box center [158, 289] width 34 height 11
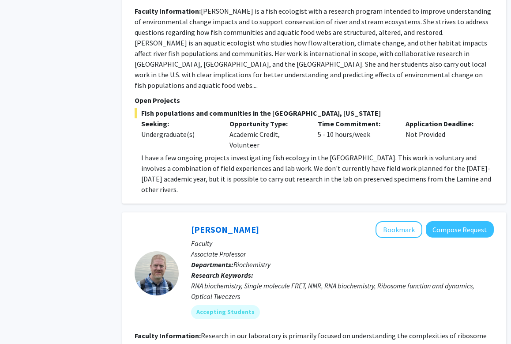
scroll to position [2119, 17]
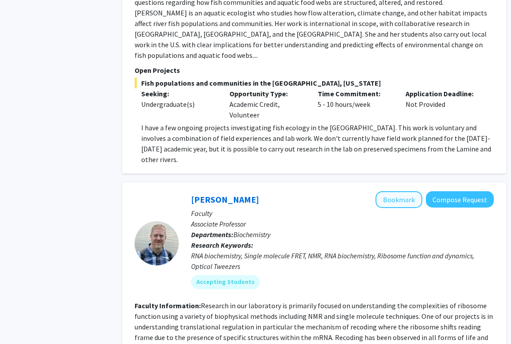
click at [406, 191] on button "Bookmark" at bounding box center [399, 199] width 47 height 17
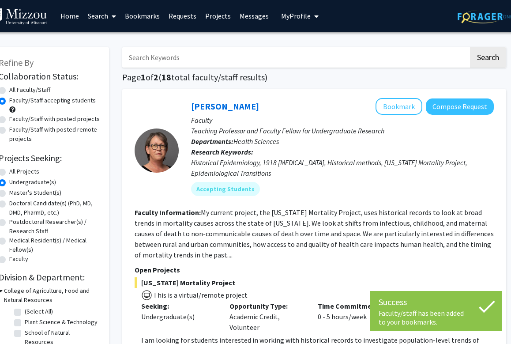
scroll to position [0, 17]
click at [147, 13] on link "Bookmarks" at bounding box center [143, 15] width 44 height 31
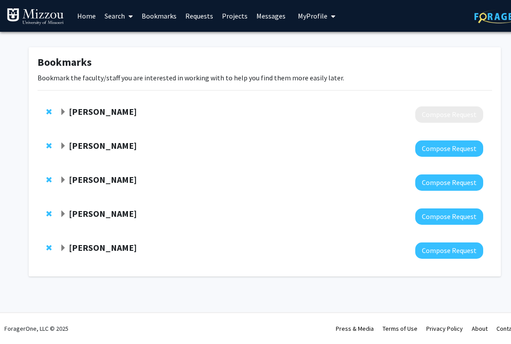
click at [50, 111] on span "Remove Kevin Everett from bookmarks" at bounding box center [48, 111] width 5 height 7
